Goal: Task Accomplishment & Management: Manage account settings

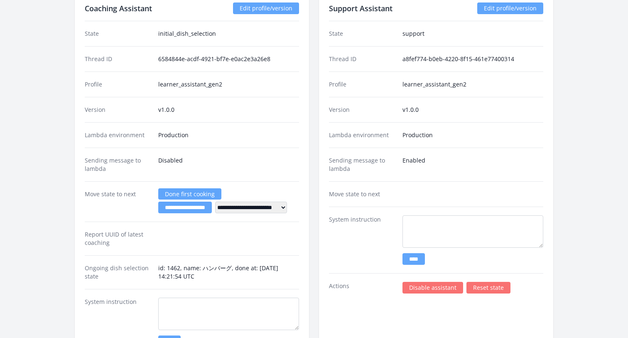
scroll to position [1270, 0]
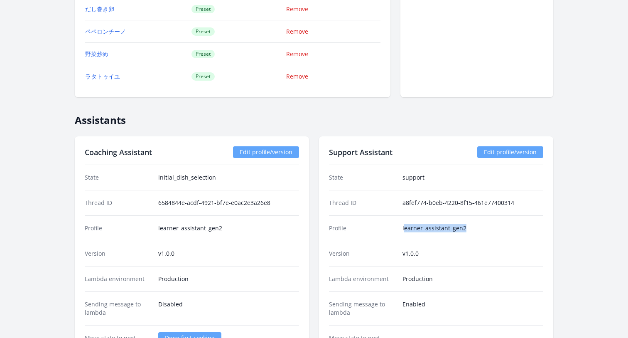
drag, startPoint x: 405, startPoint y: 229, endPoint x: 480, endPoint y: 229, distance: 74.4
click at [480, 229] on dd "learner_assistant_gen2" at bounding box center [473, 228] width 141 height 8
drag, startPoint x: 469, startPoint y: 229, endPoint x: 333, endPoint y: 229, distance: 135.5
click at [333, 229] on div "Profile learner_assistant_gen2" at bounding box center [436, 227] width 214 height 25
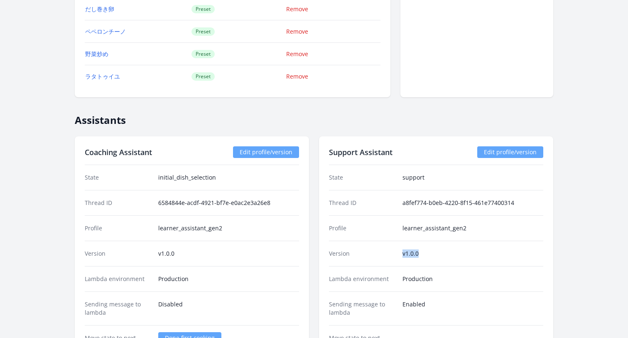
drag, startPoint x: 397, startPoint y: 252, endPoint x: 443, endPoint y: 253, distance: 45.7
click at [443, 253] on div "Version v1.0.0" at bounding box center [436, 253] width 214 height 25
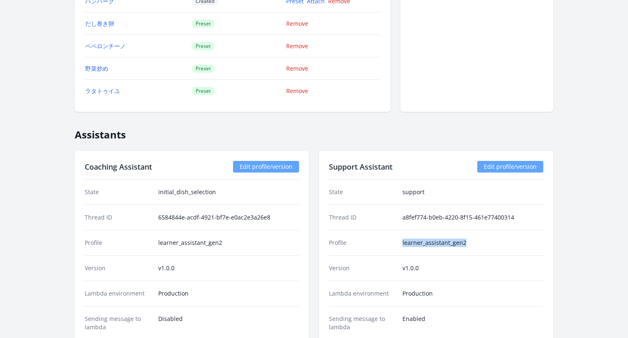
drag, startPoint x: 476, startPoint y: 244, endPoint x: 381, endPoint y: 244, distance: 94.4
click at [381, 244] on div "Profile learner_assistant_gen2" at bounding box center [436, 242] width 214 height 25
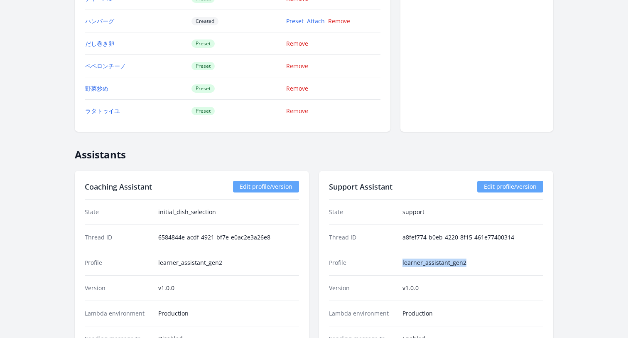
scroll to position [1271, 0]
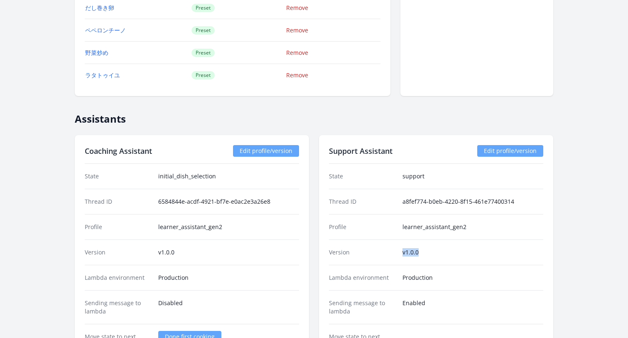
drag, startPoint x: 399, startPoint y: 254, endPoint x: 441, endPoint y: 253, distance: 42.0
click at [441, 253] on div "Version v1.0.0" at bounding box center [436, 251] width 214 height 25
